Goal: Communication & Community: Answer question/provide support

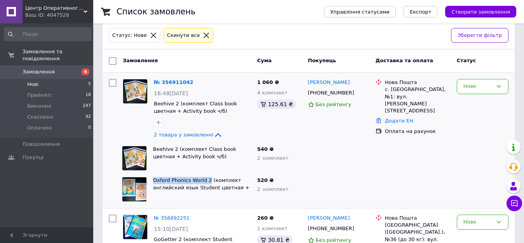
scroll to position [39, 0]
click at [213, 133] on icon at bounding box center [217, 134] width 9 height 9
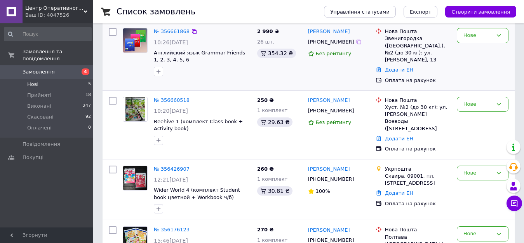
scroll to position [265, 0]
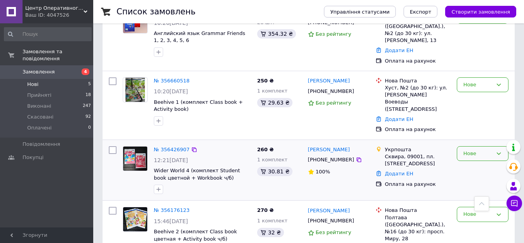
click at [478, 149] on div "Нове" at bounding box center [477, 153] width 29 height 8
click at [474, 162] on li "Прийнято" at bounding box center [482, 169] width 51 height 14
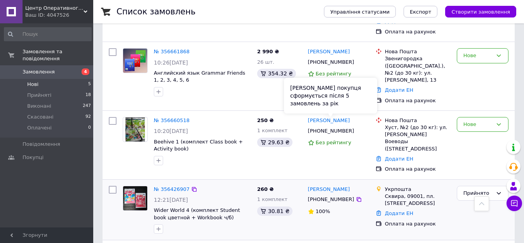
scroll to position [71, 0]
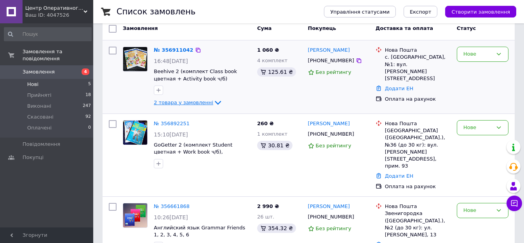
click at [30, 81] on span "Нові" at bounding box center [32, 84] width 11 height 7
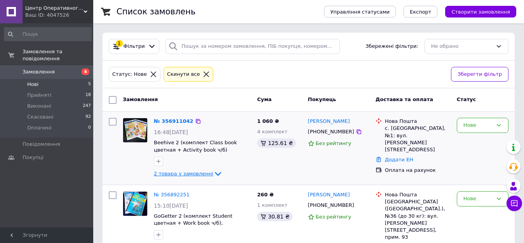
click at [33, 81] on span "Нові" at bounding box center [32, 84] width 11 height 7
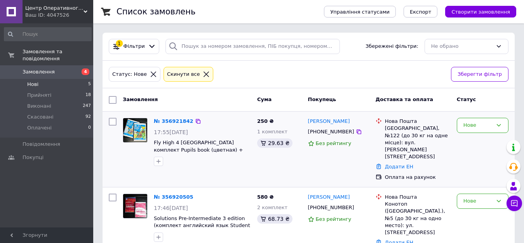
scroll to position [39, 0]
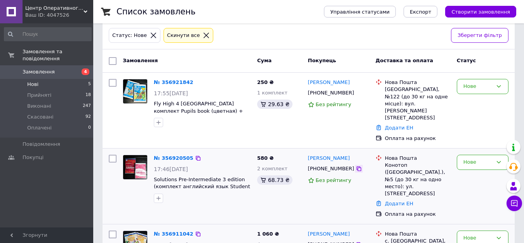
click at [356, 165] on icon at bounding box center [359, 168] width 6 height 6
drag, startPoint x: 151, startPoint y: 161, endPoint x: 174, endPoint y: 163, distance: 23.7
click at [174, 163] on div "№ 356920505 17:46[DATE] Solutions Pre-Intermediate 3 edition (комплект английск…" at bounding box center [202, 178] width 103 height 54
copy span "Solutions"
click at [356, 94] on icon at bounding box center [359, 93] width 6 height 6
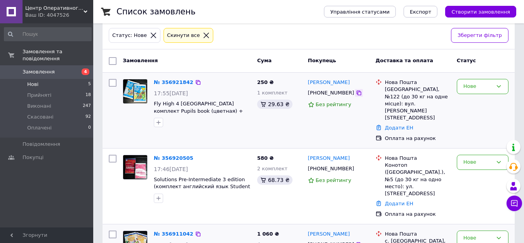
click at [356, 92] on icon at bounding box center [358, 92] width 5 height 5
drag, startPoint x: 151, startPoint y: 103, endPoint x: 195, endPoint y: 103, distance: 43.9
click at [195, 103] on div "№ 356921842 17:55[DATE] Fly High 4 [GEOGRAPHIC_DATA] комплект Pupils book (цвет…" at bounding box center [202, 103] width 103 height 54
copy span "Fly High 4 [GEOGRAPHIC_DATA]"
click at [233, 130] on div "№ 356921842 17:55[DATE] Fly High 4 [GEOGRAPHIC_DATA] комплект Pupils book (цвет…" at bounding box center [187, 110] width 134 height 69
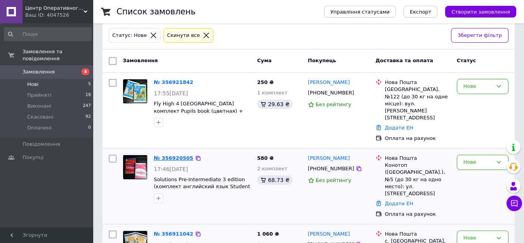
click at [168, 155] on link "№ 356920505" at bounding box center [174, 158] width 40 height 6
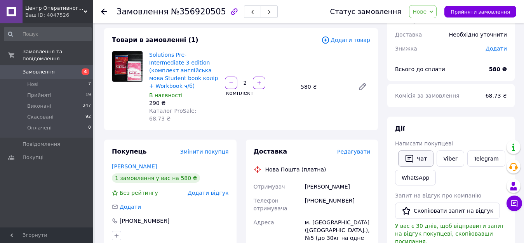
click at [410, 151] on button "Чат" at bounding box center [415, 158] width 35 height 16
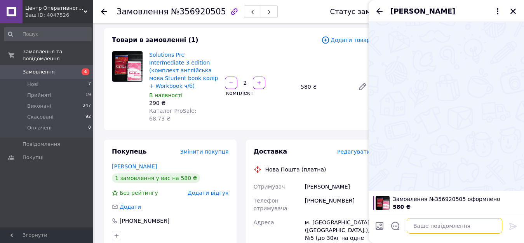
click at [417, 219] on textarea at bounding box center [454, 226] width 96 height 16
paste textarea "Добрий день Solutions Pre-Intermediate 3 edition (комплект Student book колір +…"
type textarea "Добрий день Solutions Pre-Intermediate 3 edition (комплект Student book колір +…"
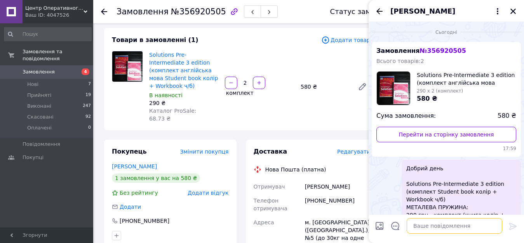
scroll to position [94, 0]
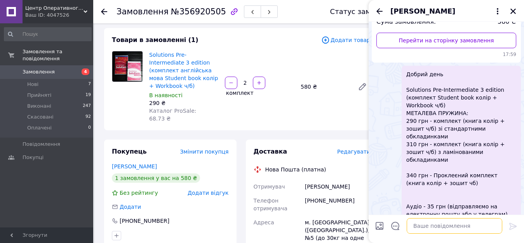
click at [463, 223] on textarea at bounding box center [454, 226] width 96 height 16
paste textarea "Loremipsum dolorsitam co adipi el seddoeiusm te incidid Utla etdolor Magna Aliq…"
type textarea "Loremipsum dolorsitam co adipi el seddoeiusm te incidid Utla etdolor Magna Aliq…"
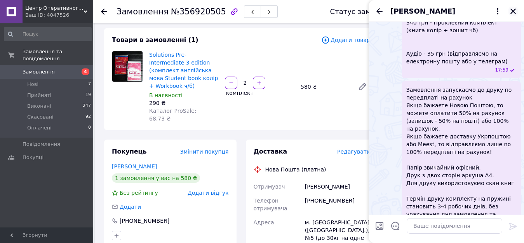
click at [511, 10] on icon "Закрити" at bounding box center [512, 11] width 5 height 5
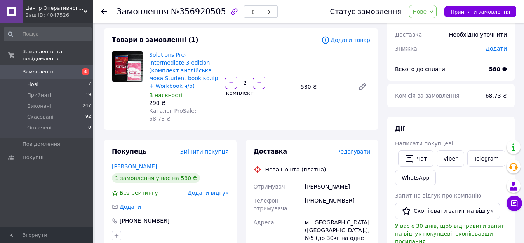
click at [27, 81] on span "Нові" at bounding box center [32, 84] width 11 height 7
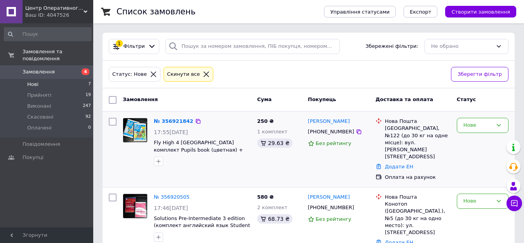
click at [178, 127] on div "№ 356921842 17:55[DATE] Fly High 4 [GEOGRAPHIC_DATA] комплект Pupils book (цвет…" at bounding box center [202, 142] width 103 height 54
click at [174, 122] on link "№ 356921842" at bounding box center [174, 121] width 40 height 6
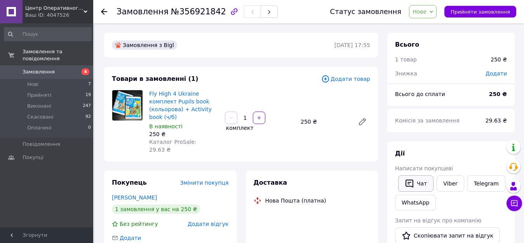
click at [410, 189] on button "Чат" at bounding box center [415, 183] width 35 height 16
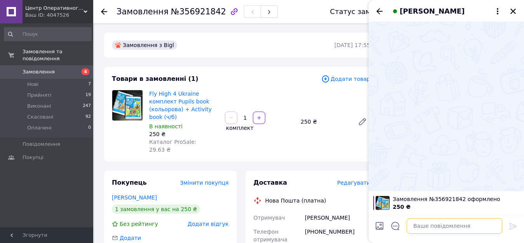
click at [436, 227] on textarea at bounding box center [454, 226] width 96 height 16
paste textarea "Loremi dolo Sit Amet 6 Consect adipisci Elitse doei (temporinc) + Utlabore etdo…"
type textarea "Loremi dolo Sit Amet 6 Consect adipisci Elitse doei (temporinc) + Utlabore etdo…"
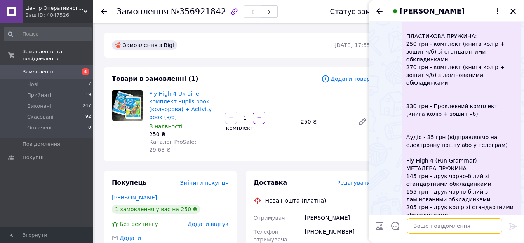
scroll to position [307, 0]
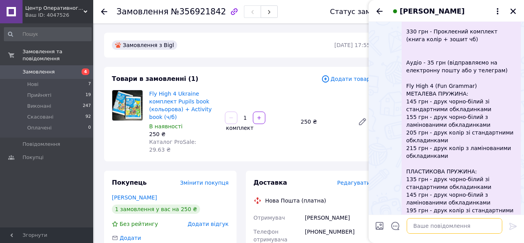
paste textarea "205 грн - друк колір зі стандартними обкладинками 215 грн - друк колір з ламіно…"
type textarea "205 грн - друк колір зі стандартними обкладинками 215 грн - друк колір з ламіно…"
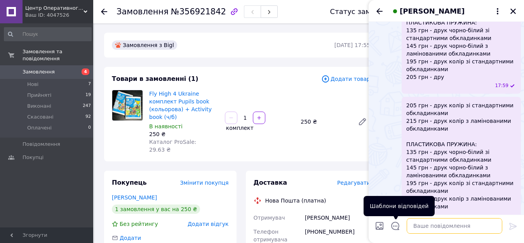
paste textarea "Loremipsum dolorsitam co adipi el seddoeiusm te incidid Utla etdolor Magna Aliq…"
type textarea "Loremipsum dolorsitam co adipi el seddoeiusm te incidid Utla etdolor Magna Aliq…"
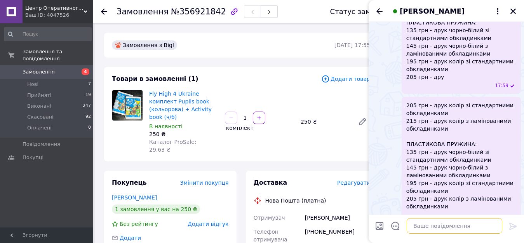
scroll to position [609, 0]
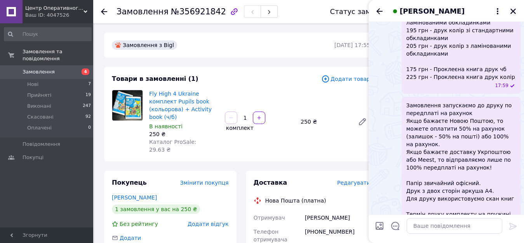
click at [511, 13] on icon "Закрити" at bounding box center [512, 11] width 5 height 5
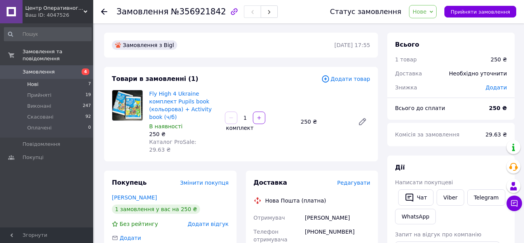
click at [33, 81] on span "Нові" at bounding box center [32, 84] width 11 height 7
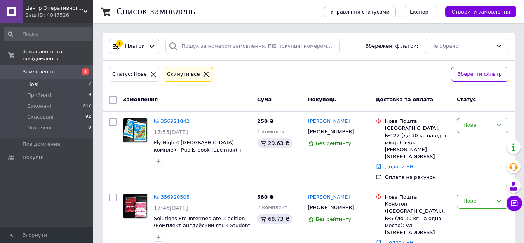
click at [48, 79] on li "Нові 7" at bounding box center [48, 84] width 96 height 11
